Goal: Task Accomplishment & Management: Use online tool/utility

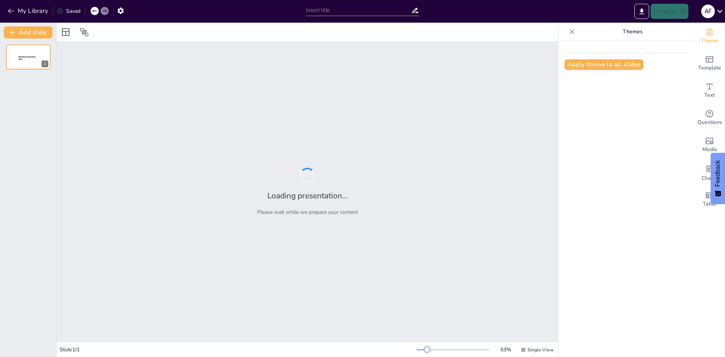
type input "Análisis de las Categorías Gramaticales en la Estructura del Texto"
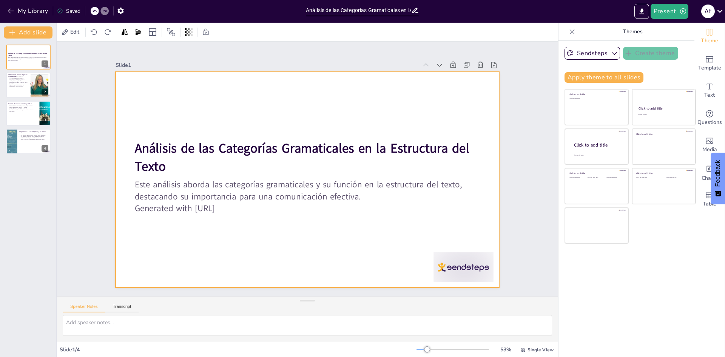
click at [377, 122] on div at bounding box center [296, 172] width 323 height 431
click at [357, 89] on div at bounding box center [316, 165] width 353 height 438
click at [357, 89] on div at bounding box center [299, 162] width 417 height 429
click at [357, 89] on div at bounding box center [300, 177] width 429 height 416
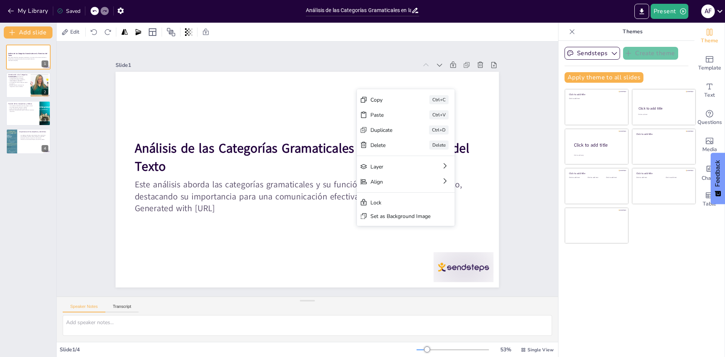
click at [339, 93] on div at bounding box center [316, 164] width 378 height 440
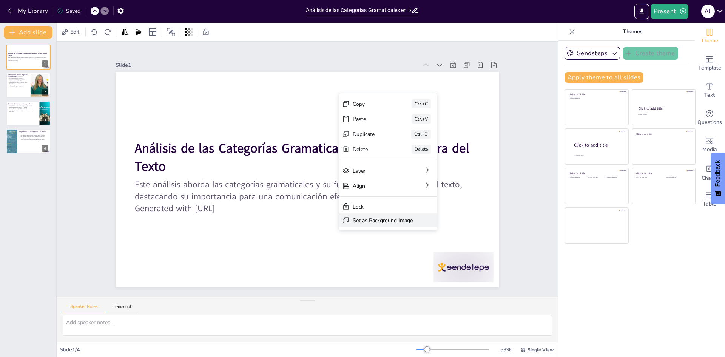
click at [282, 37] on div "Set as Background Image" at bounding box center [255, 16] width 53 height 41
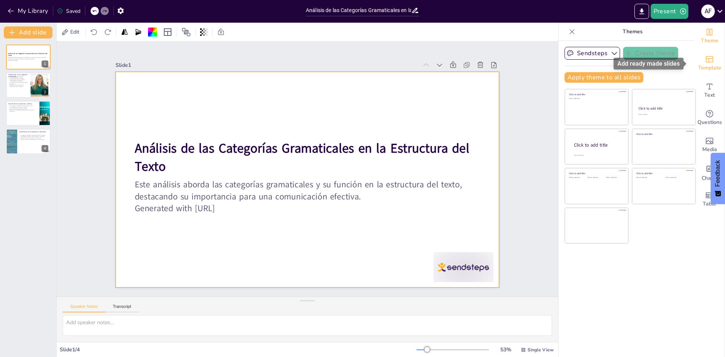
click at [707, 61] on icon "Add ready made slides" at bounding box center [709, 59] width 8 height 6
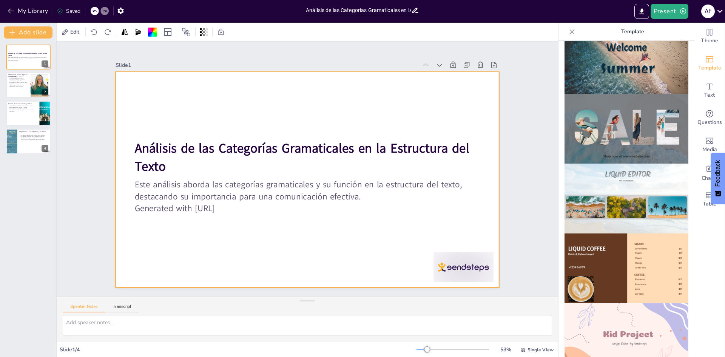
scroll to position [528, 0]
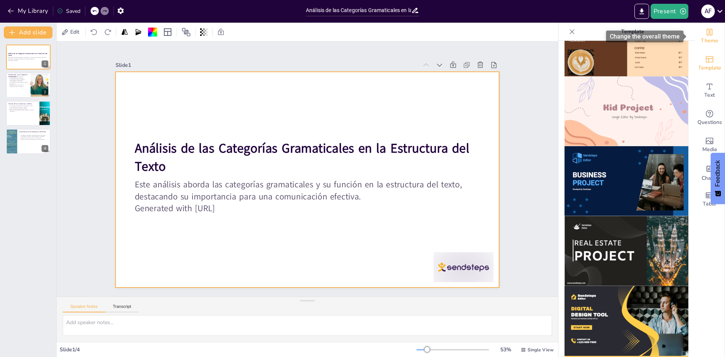
click at [708, 42] on span "Theme" at bounding box center [708, 41] width 17 height 8
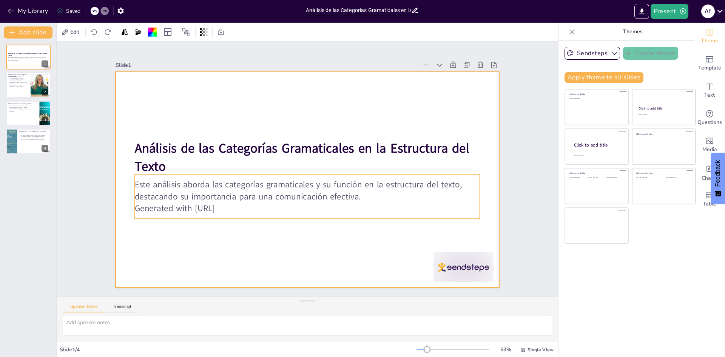
click at [439, 154] on p "Generated with [URL]" at bounding box center [303, 130] width 344 height 48
click at [435, 220] on div at bounding box center [309, 179] width 454 height 454
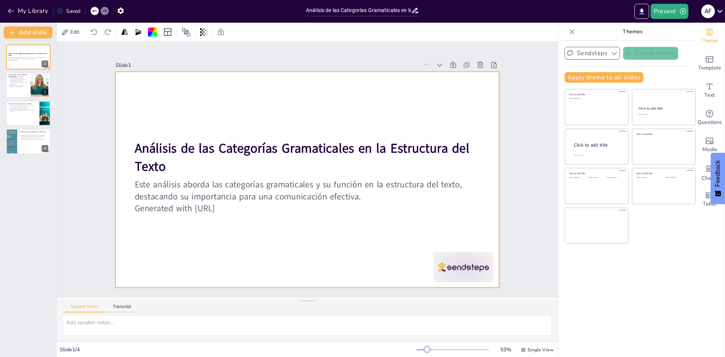
click at [595, 52] on button "Sendsteps" at bounding box center [591, 53] width 55 height 13
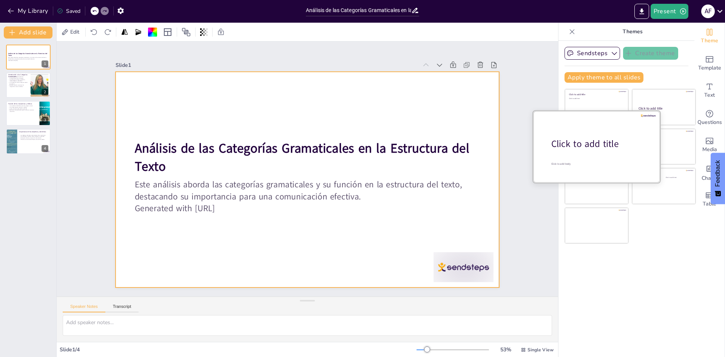
click at [595, 134] on div at bounding box center [596, 146] width 127 height 71
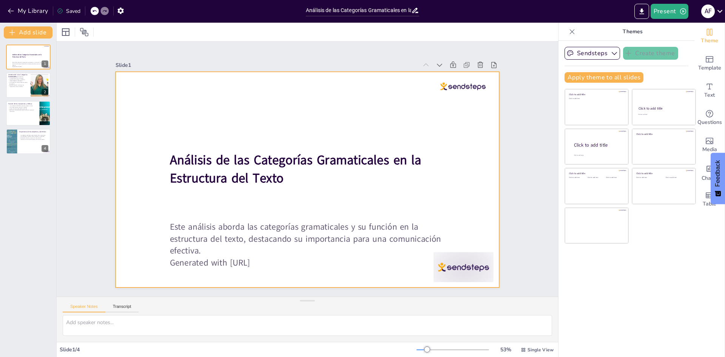
click at [386, 99] on div at bounding box center [296, 165] width 323 height 431
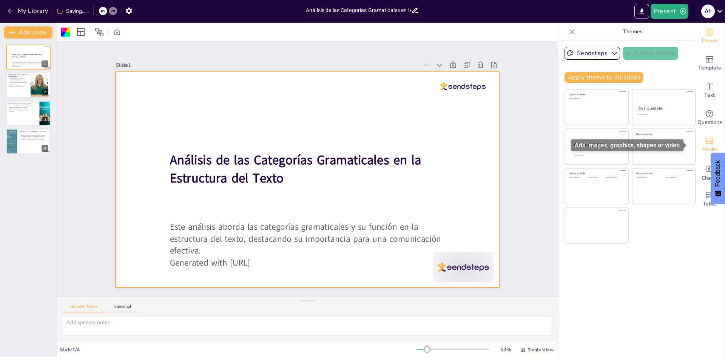
click at [703, 148] on span "Media" at bounding box center [709, 149] width 15 height 8
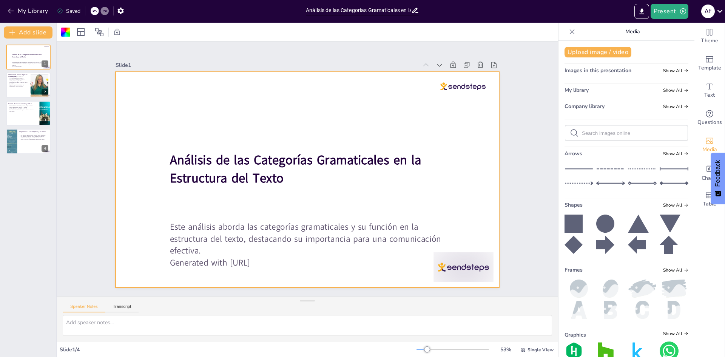
click at [615, 73] on span "Images in this presentation" at bounding box center [597, 70] width 67 height 7
click at [663, 69] on span "Show All" at bounding box center [675, 70] width 25 height 5
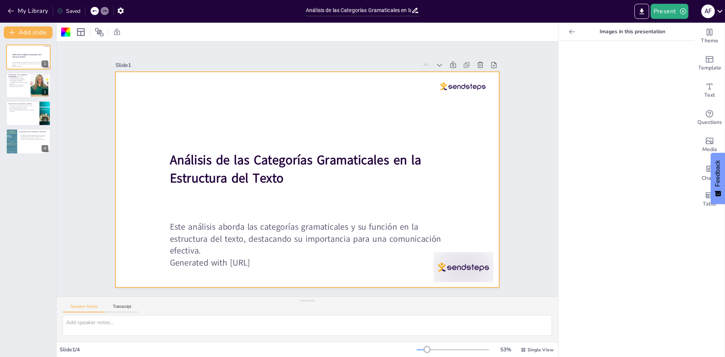
click at [569, 32] on icon at bounding box center [572, 31] width 6 height 5
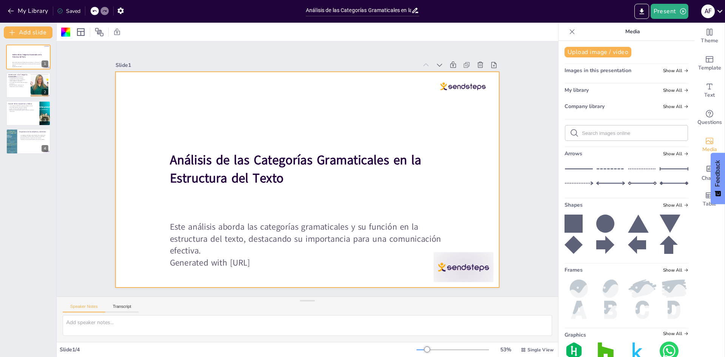
click at [238, 98] on div at bounding box center [300, 161] width 429 height 416
click at [66, 35] on div at bounding box center [65, 32] width 9 height 9
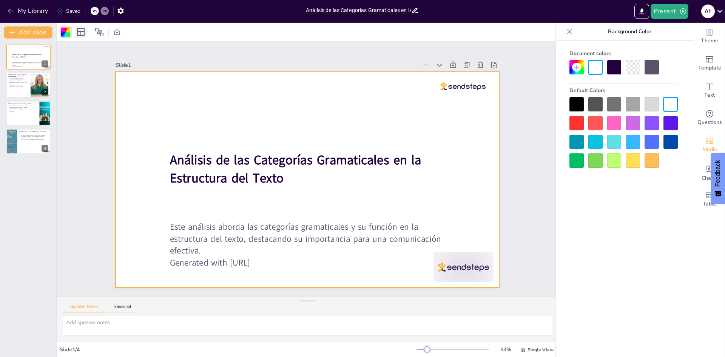
click at [82, 30] on icon at bounding box center [80, 32] width 9 height 9
drag, startPoint x: 73, startPoint y: 30, endPoint x: 69, endPoint y: 32, distance: 4.4
click at [72, 30] on div at bounding box center [95, 32] width 70 height 12
click at [67, 32] on div at bounding box center [65, 32] width 9 height 9
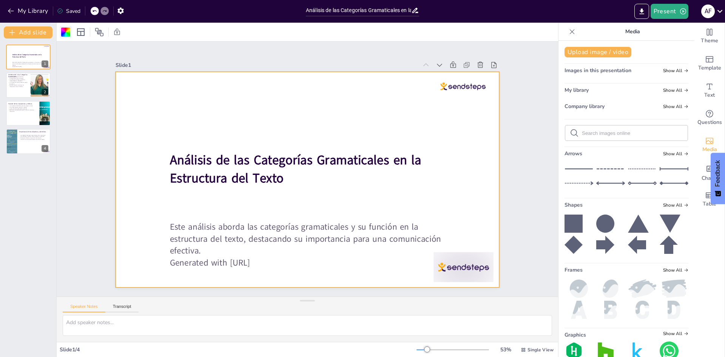
click at [69, 35] on div at bounding box center [65, 32] width 9 height 9
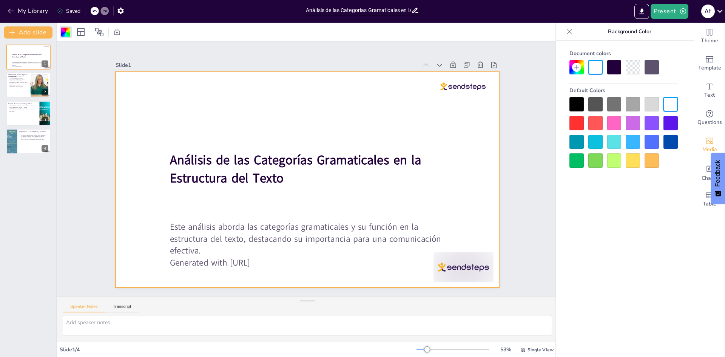
click at [593, 118] on div at bounding box center [595, 123] width 14 height 14
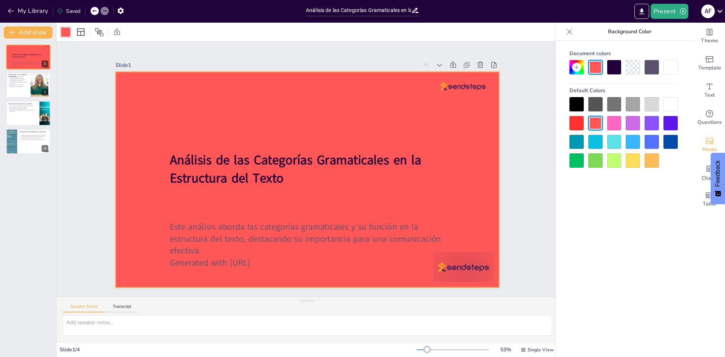
click at [628, 62] on div at bounding box center [632, 67] width 14 height 14
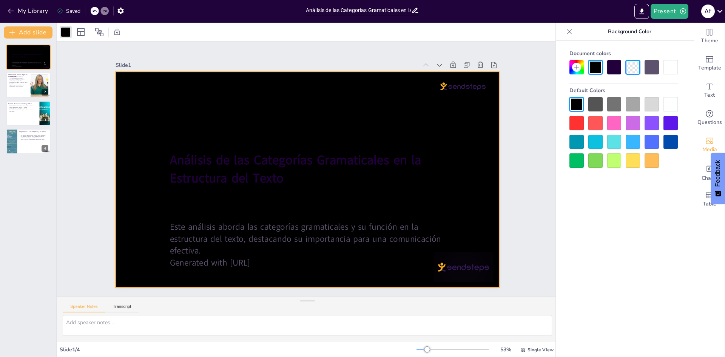
click at [631, 66] on div at bounding box center [632, 67] width 14 height 14
click at [677, 63] on div "Document colors Default Colors" at bounding box center [623, 107] width 123 height 121
click at [677, 65] on div "Document colors Default Colors" at bounding box center [623, 107] width 123 height 121
click at [672, 70] on div at bounding box center [670, 67] width 14 height 14
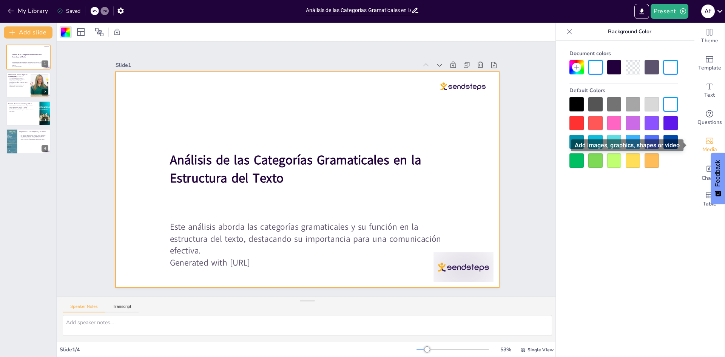
click at [706, 141] on icon "Add images, graphics, shapes or video" at bounding box center [709, 140] width 9 height 9
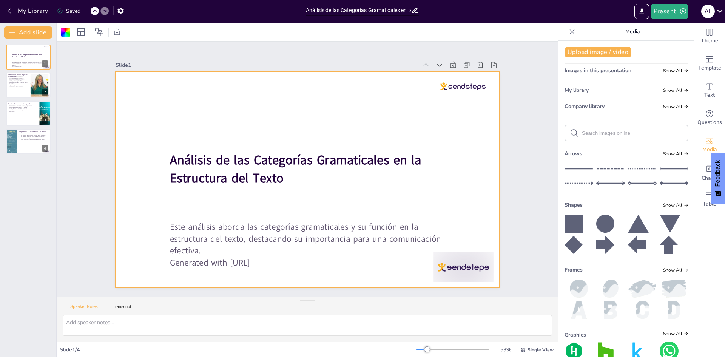
click at [589, 107] on span "Company library" at bounding box center [584, 106] width 40 height 7
drag, startPoint x: 591, startPoint y: 73, endPoint x: 597, endPoint y: 69, distance: 7.6
click at [591, 72] on span "Images in this presentation" at bounding box center [597, 70] width 67 height 7
click at [597, 69] on span "Images in this presentation" at bounding box center [597, 70] width 67 height 7
click at [663, 83] on div "Upload image / video Images in this presentation Show All My library Show All C…" at bounding box center [626, 199] width 136 height 316
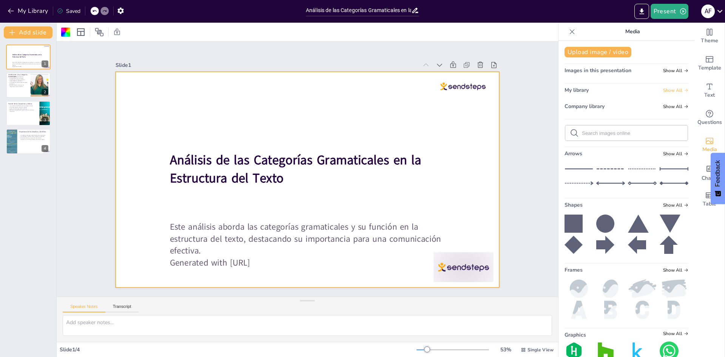
click at [665, 89] on span "Show All" at bounding box center [675, 90] width 25 height 5
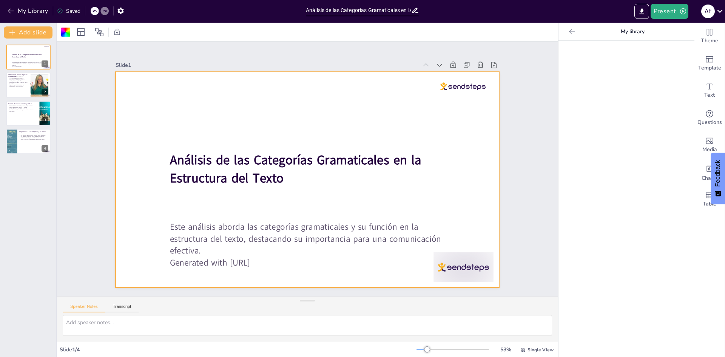
click at [568, 30] on icon at bounding box center [572, 32] width 8 height 8
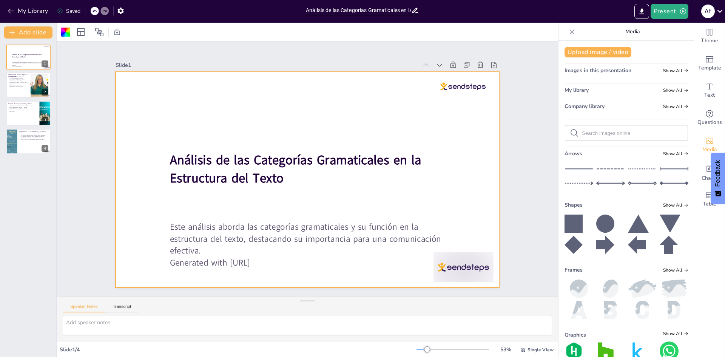
click at [660, 109] on div "Company library Show All" at bounding box center [626, 108] width 124 height 10
click at [663, 106] on span "Show All" at bounding box center [675, 106] width 25 height 5
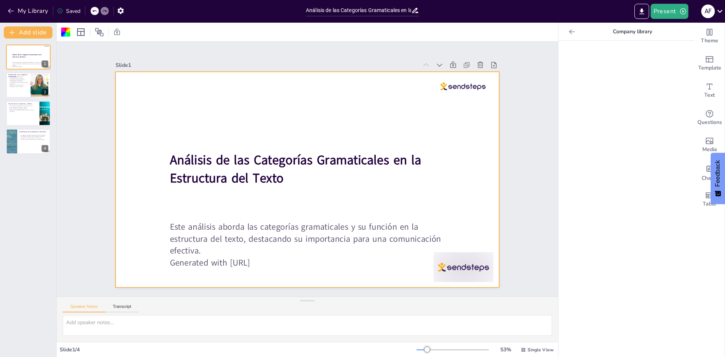
click at [568, 31] on icon at bounding box center [572, 32] width 8 height 8
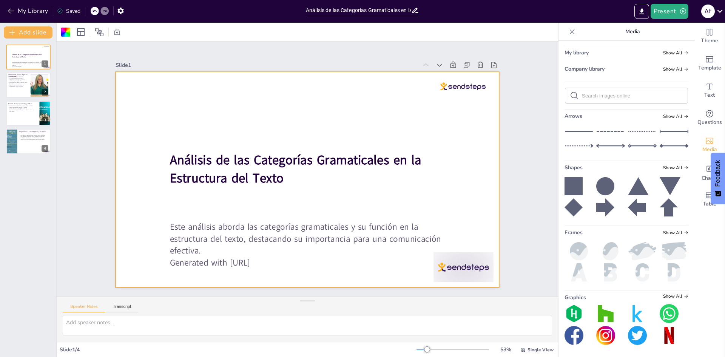
scroll to position [0, 0]
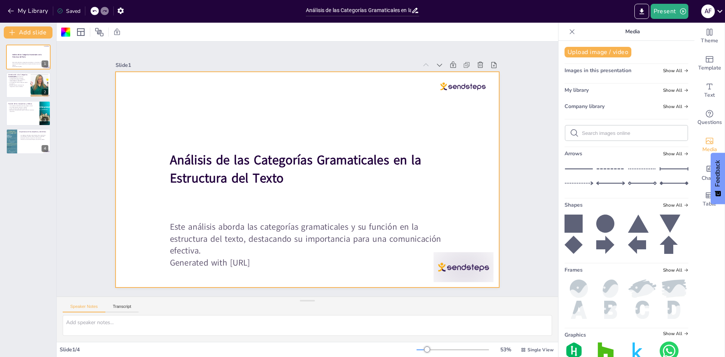
click at [601, 131] on input "text" at bounding box center [632, 133] width 101 height 6
type input "textos"
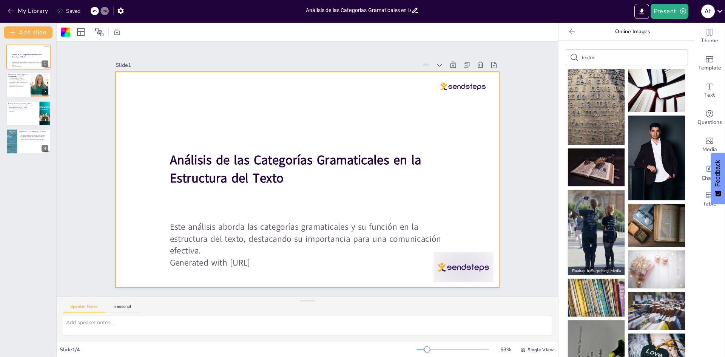
scroll to position [38, 0]
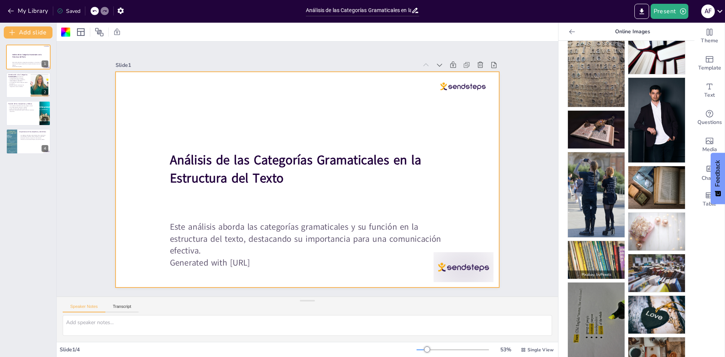
click at [602, 247] on img at bounding box center [596, 260] width 57 height 38
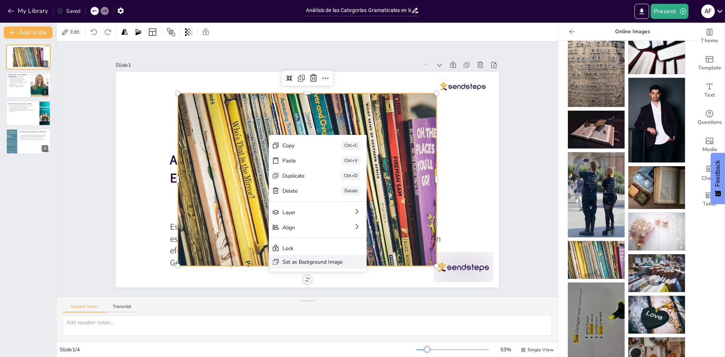
click at [389, 263] on div "Set as Background Image" at bounding box center [418, 266] width 58 height 31
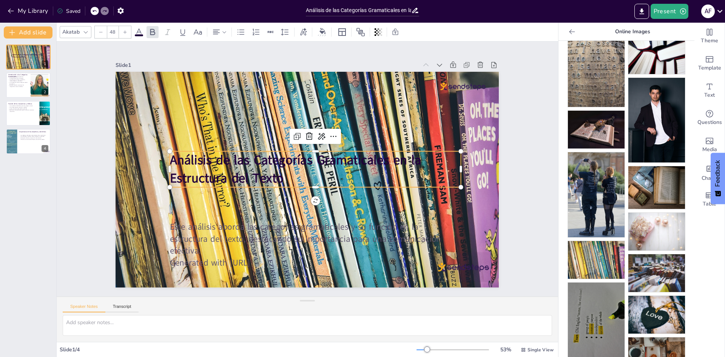
click at [281, 173] on p "Análisis de las Categorías Gramaticales en la Estructura del Texto" at bounding box center [315, 168] width 293 height 66
click at [281, 173] on p "Análisis de las Categorías Gramaticales en la Estructura del Texto" at bounding box center [299, 167] width 292 height 95
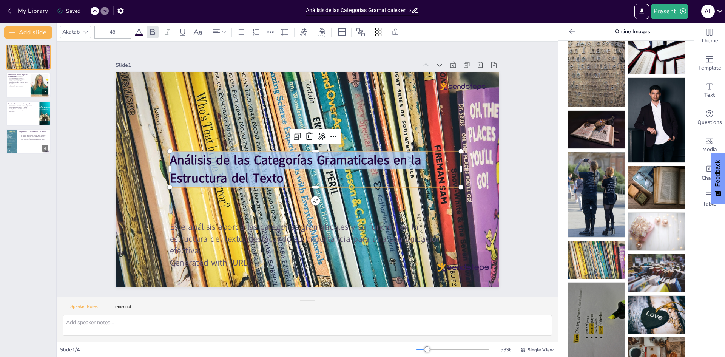
drag, startPoint x: 289, startPoint y: 177, endPoint x: 163, endPoint y: 141, distance: 130.7
click at [162, 154] on div "Este análisis aborda las categorías gramaticales y su función en la estructura …" at bounding box center [302, 178] width 440 height 378
click at [323, 32] on icon at bounding box center [322, 31] width 6 height 6
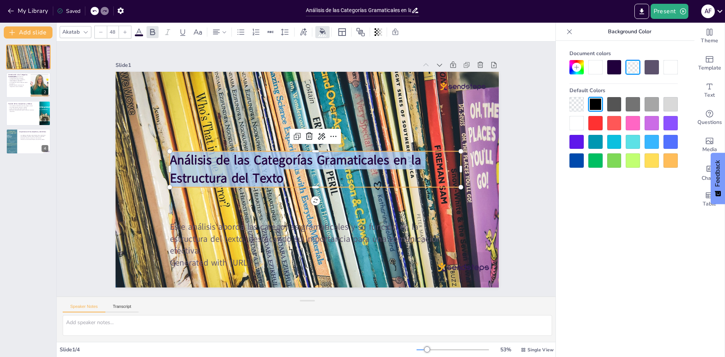
click at [615, 117] on div at bounding box center [614, 123] width 14 height 14
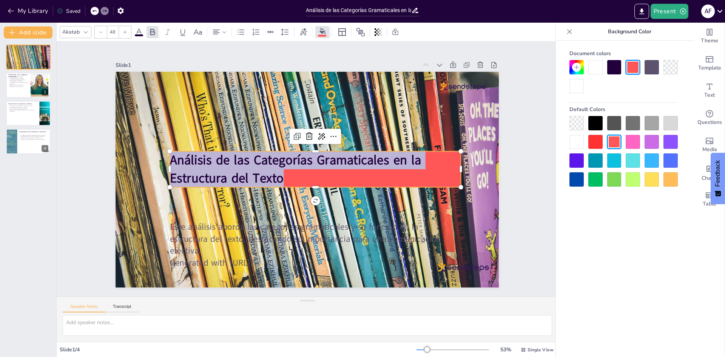
click at [591, 121] on div at bounding box center [595, 123] width 14 height 14
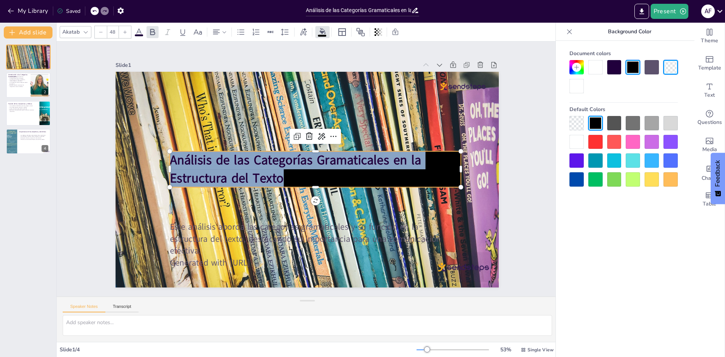
click at [570, 226] on div "Document colors Default Colors" at bounding box center [622, 210] width 135 height 338
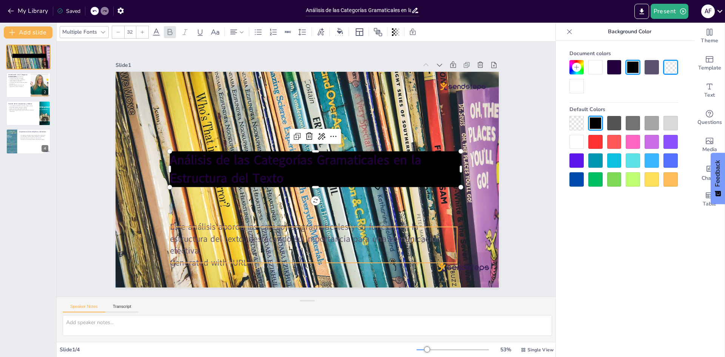
click at [453, 217] on div at bounding box center [306, 158] width 408 height 294
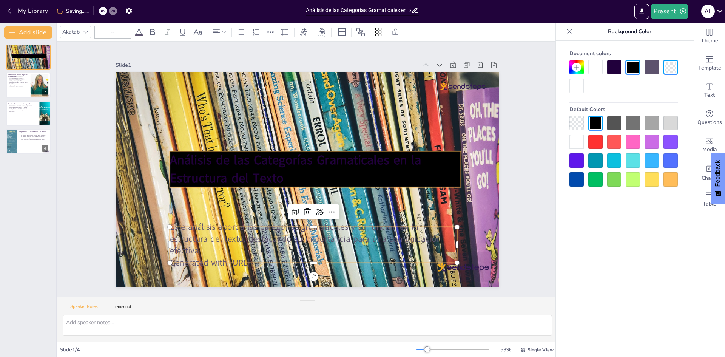
type input "48"
click at [318, 152] on strong "Análisis de las Categorías Gramaticales en la Estructura del Texto" at bounding box center [318, 168] width 251 height 35
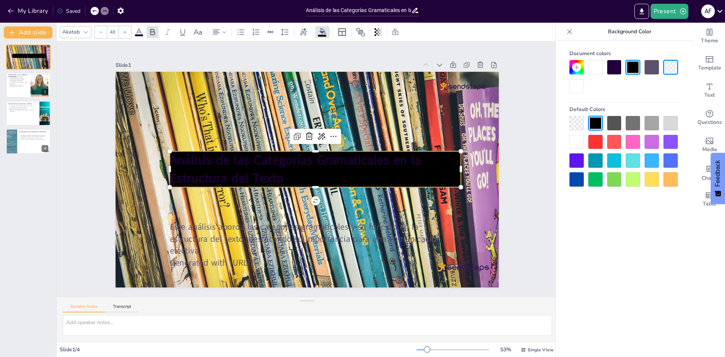
click at [292, 177] on p "Análisis de las Categorías Gramaticales en la Estructura del Texto" at bounding box center [313, 174] width 240 height 221
click at [292, 177] on p "Análisis de las Categorías Gramaticales en la Estructura del Texto" at bounding box center [305, 161] width 95 height 292
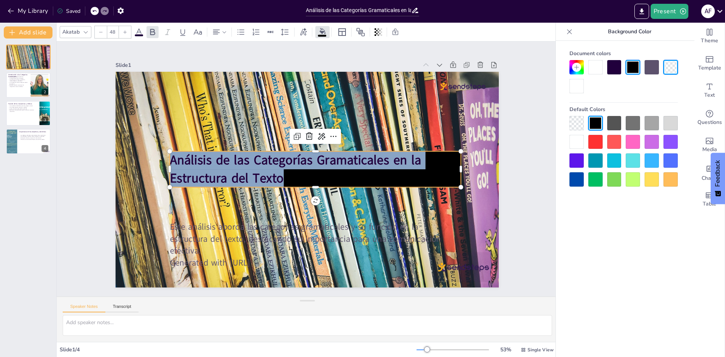
drag, startPoint x: 292, startPoint y: 177, endPoint x: 182, endPoint y: 157, distance: 111.2
click at [182, 157] on p "Análisis de las Categorías Gramaticales en la Estructura del Texto" at bounding box center [314, 173] width 270 height 176
click at [144, 31] on div "Akatab 48" at bounding box center [234, 32] width 348 height 13
click at [138, 31] on icon at bounding box center [138, 31] width 7 height 7
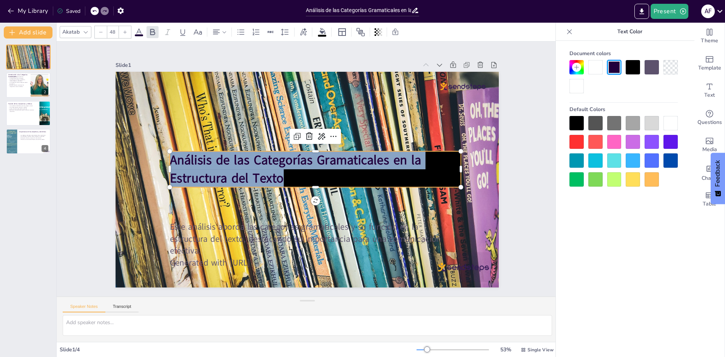
click at [670, 122] on div at bounding box center [670, 123] width 14 height 14
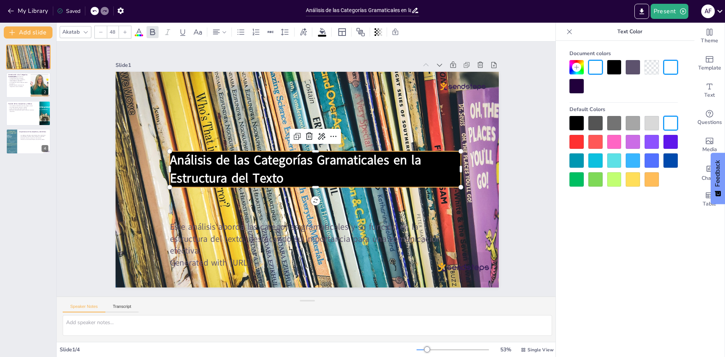
click at [576, 230] on div "Document colors Default Colors" at bounding box center [622, 210] width 135 height 338
click at [315, 172] on p "Análisis de las Categorías Gramaticales en la Estructura del Texto" at bounding box center [312, 163] width 221 height 240
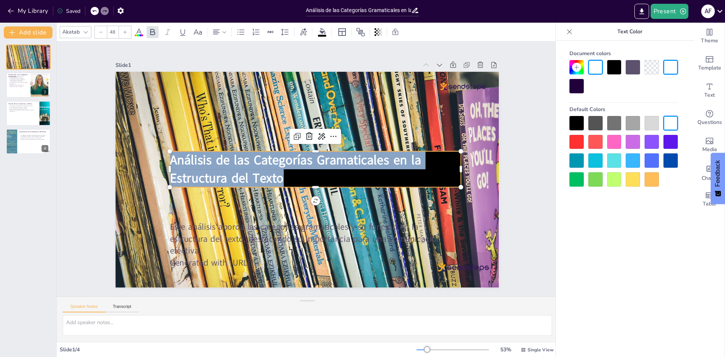
drag, startPoint x: 308, startPoint y: 175, endPoint x: 163, endPoint y: 151, distance: 146.5
click at [163, 151] on div "Este análisis aborda las categorías gramaticales y su función en la estructura …" at bounding box center [310, 178] width 431 height 323
click at [219, 31] on icon at bounding box center [216, 32] width 9 height 9
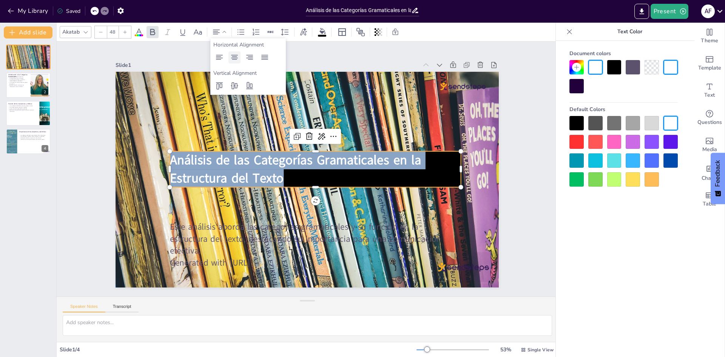
click at [232, 56] on icon at bounding box center [234, 57] width 7 height 5
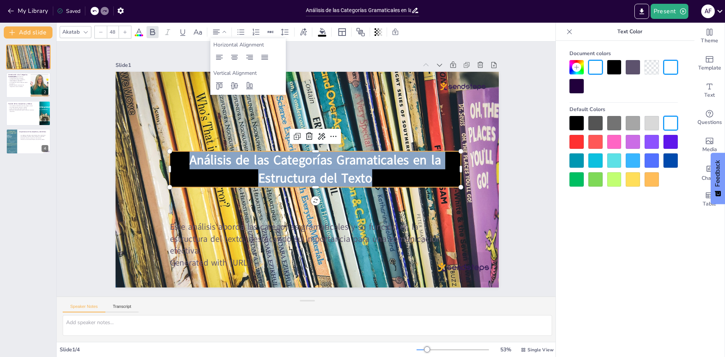
click at [620, 281] on div "Document colors Default Colors" at bounding box center [622, 210] width 135 height 338
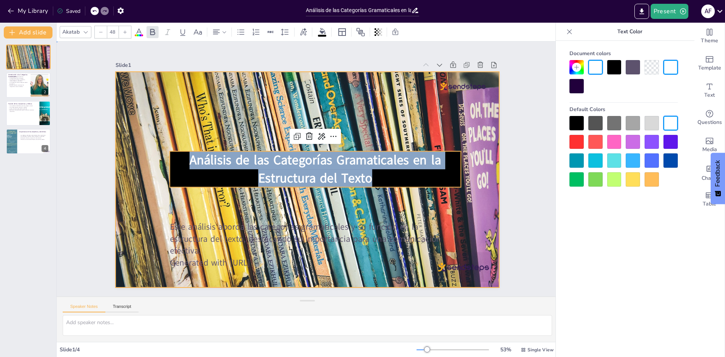
click at [424, 208] on div at bounding box center [296, 168] width 255 height 383
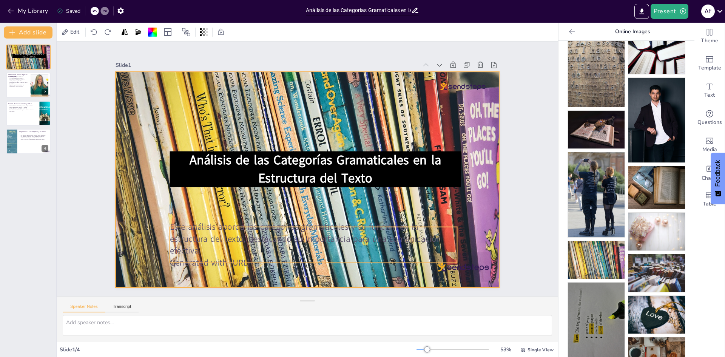
click at [314, 133] on p "Este análisis aborda las categorías gramaticales y su función en la estructura …" at bounding box center [293, 101] width 289 height 66
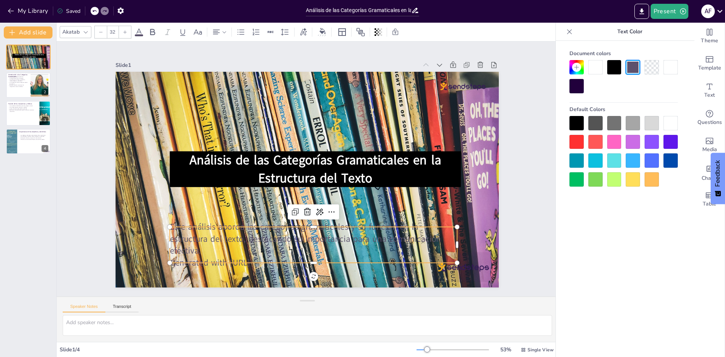
click at [255, 240] on p "Este análisis aborda las categorías gramaticales y su función en la estructura …" at bounding box center [238, 175] width 36 height 287
click at [315, 240] on p "Este análisis aborda las categorías gramaticales y su función en la estructura …" at bounding box center [251, 210] width 174 height 266
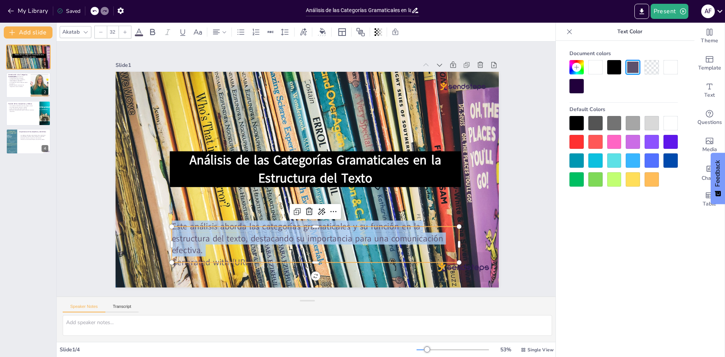
click at [315, 192] on p "Este análisis aborda las categorías gramaticales y su función en la estructura …" at bounding box center [335, 105] width 266 height 174
click at [292, 246] on p "Este análisis aborda las categorías gramaticales y su función en la estructura …" at bounding box center [366, 133] width 149 height 277
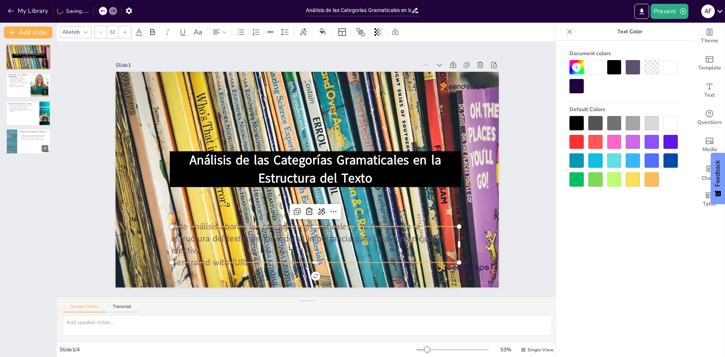
click at [269, 192] on p "Este análisis aborda las categorías gramaticales y su función en la estructura …" at bounding box center [335, 105] width 266 height 174
drag, startPoint x: 269, startPoint y: 251, endPoint x: 311, endPoint y: 268, distance: 44.8
click at [311, 268] on div "Análisis de las Categorías Gramaticales en la Estructura del Texto Este análisi…" at bounding box center [318, 167] width 254 height 403
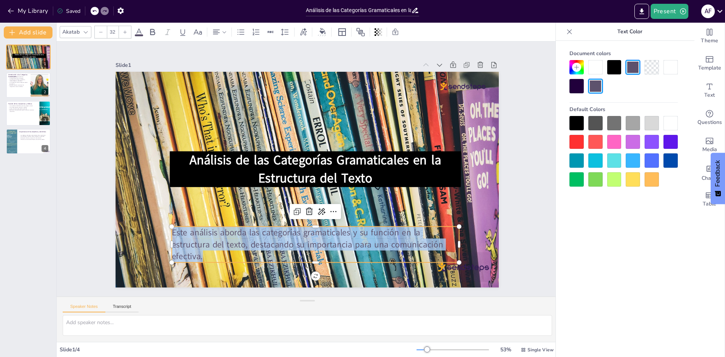
drag, startPoint x: 233, startPoint y: 250, endPoint x: 164, endPoint y: 230, distance: 71.8
click at [164, 230] on div "Análisis de las Categorías Gramaticales en la Estructura del Texto Este análisi…" at bounding box center [298, 163] width 399 height 437
click at [579, 122] on div at bounding box center [576, 123] width 14 height 14
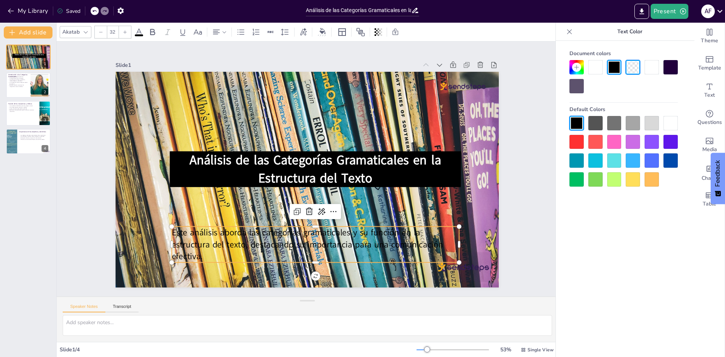
click at [329, 34] on div at bounding box center [357, 32] width 85 height 12
click at [320, 33] on icon at bounding box center [322, 31] width 6 height 6
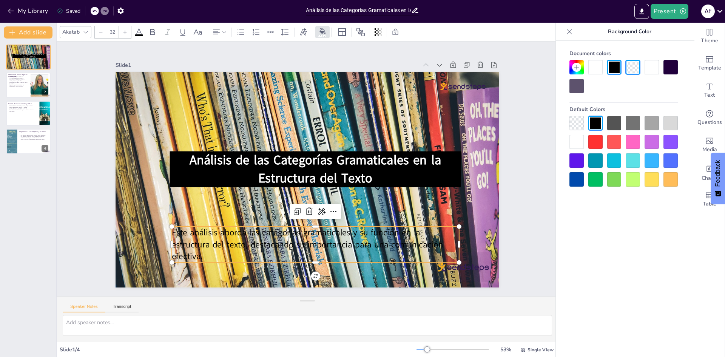
click at [579, 140] on div at bounding box center [576, 142] width 14 height 14
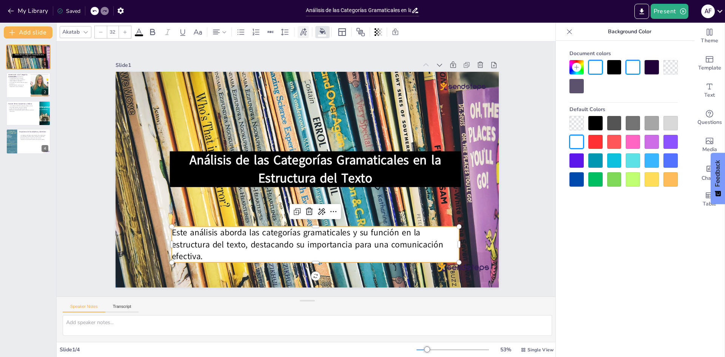
click at [305, 32] on icon at bounding box center [303, 32] width 7 height 8
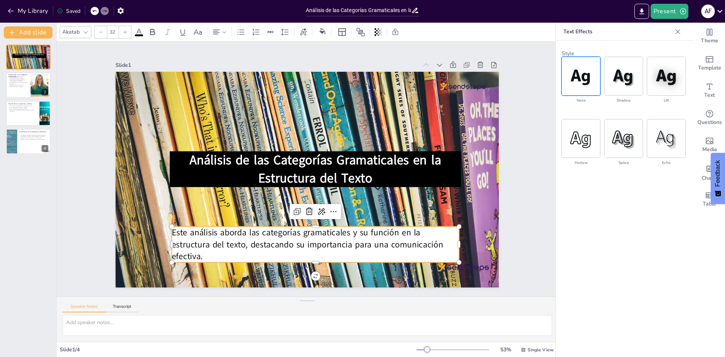
click at [140, 32] on icon at bounding box center [138, 32] width 9 height 9
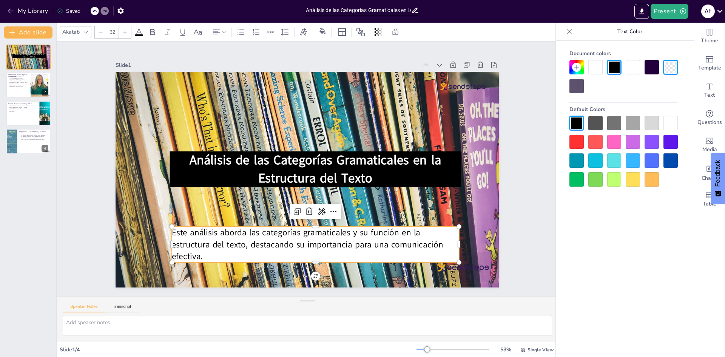
click at [578, 122] on div at bounding box center [576, 123] width 14 height 14
click at [395, 248] on p "Este análisis aborda las categorías gramaticales y su función en la estructura …" at bounding box center [322, 243] width 289 height 66
drag, startPoint x: 346, startPoint y: 248, endPoint x: 154, endPoint y: 229, distance: 193.0
click at [169, 229] on div "Análisis de las Categorías Gramaticales en la Estructura del Texto Este análisi…" at bounding box center [296, 169] width 254 height 403
click at [156, 229] on div at bounding box center [301, 178] width 460 height 432
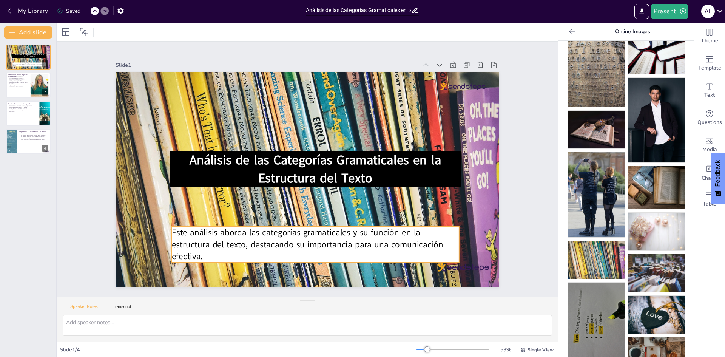
click at [352, 238] on span "Este análisis aborda las categorías gramaticales y su función en la estructura …" at bounding box center [383, 161] width 62 height 272
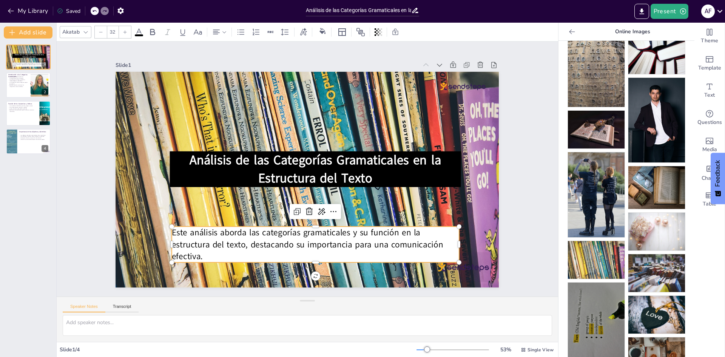
click at [214, 254] on p "Este análisis aborda las categorías gramaticales y su función en la estructura …" at bounding box center [232, 177] width 36 height 287
click at [198, 178] on p "Este análisis aborda las categorías gramaticales y su función en la estructura …" at bounding box center [269, 103] width 277 height 149
click at [217, 34] on icon at bounding box center [216, 31] width 7 height 5
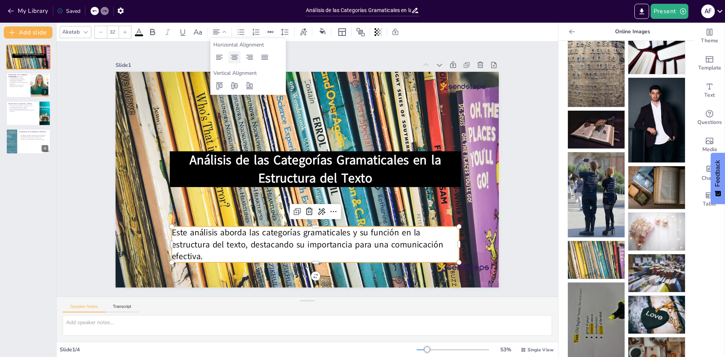
click at [236, 57] on icon at bounding box center [234, 57] width 9 height 9
click at [467, 232] on div "Slide 1 Análisis de las Categorías Gramaticales en la Estructura del Texto Este…" at bounding box center [307, 168] width 320 height 465
